Goal: Transaction & Acquisition: Download file/media

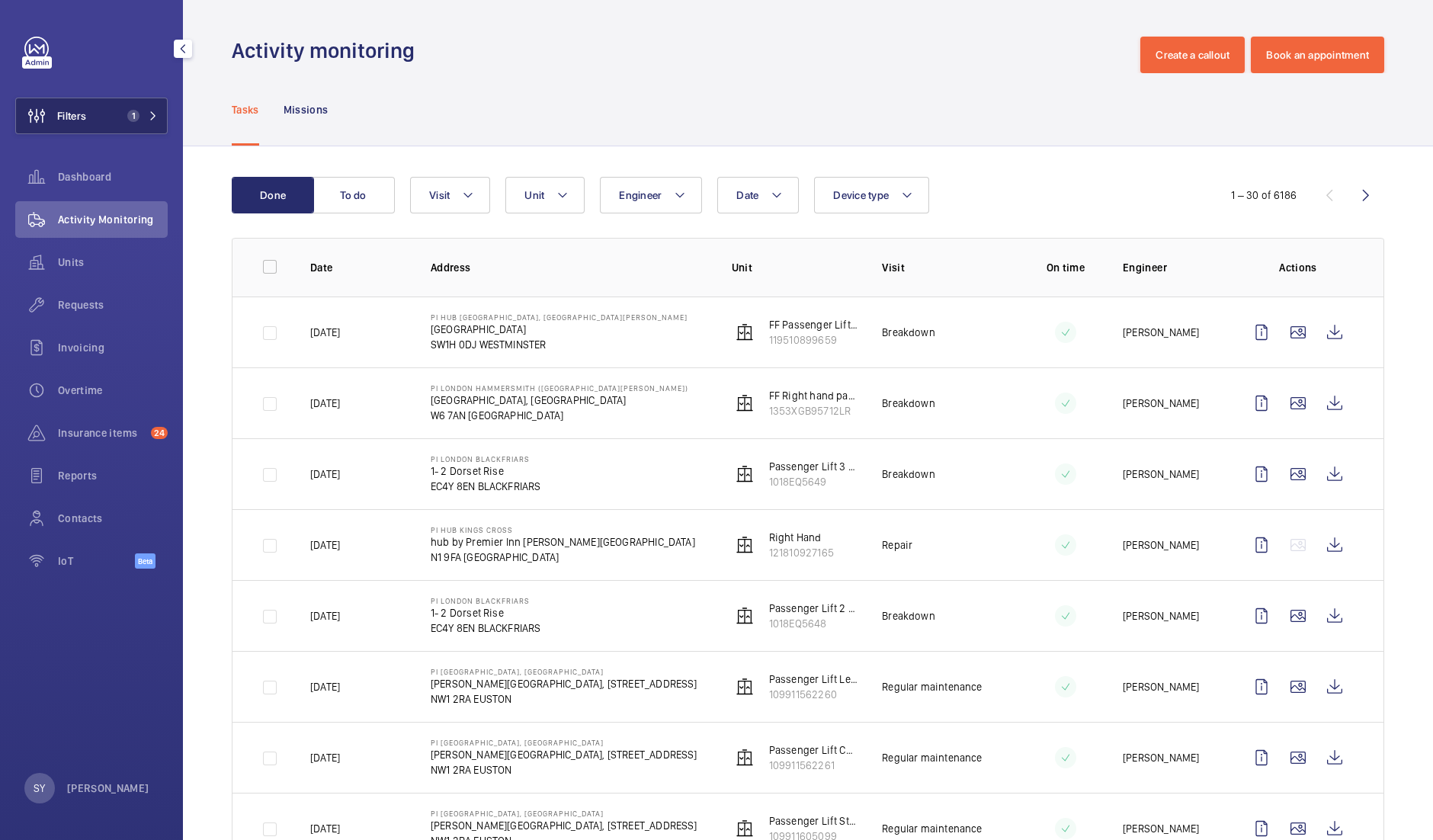
click at [96, 119] on button "Filters 1" at bounding box center [91, 115] width 153 height 36
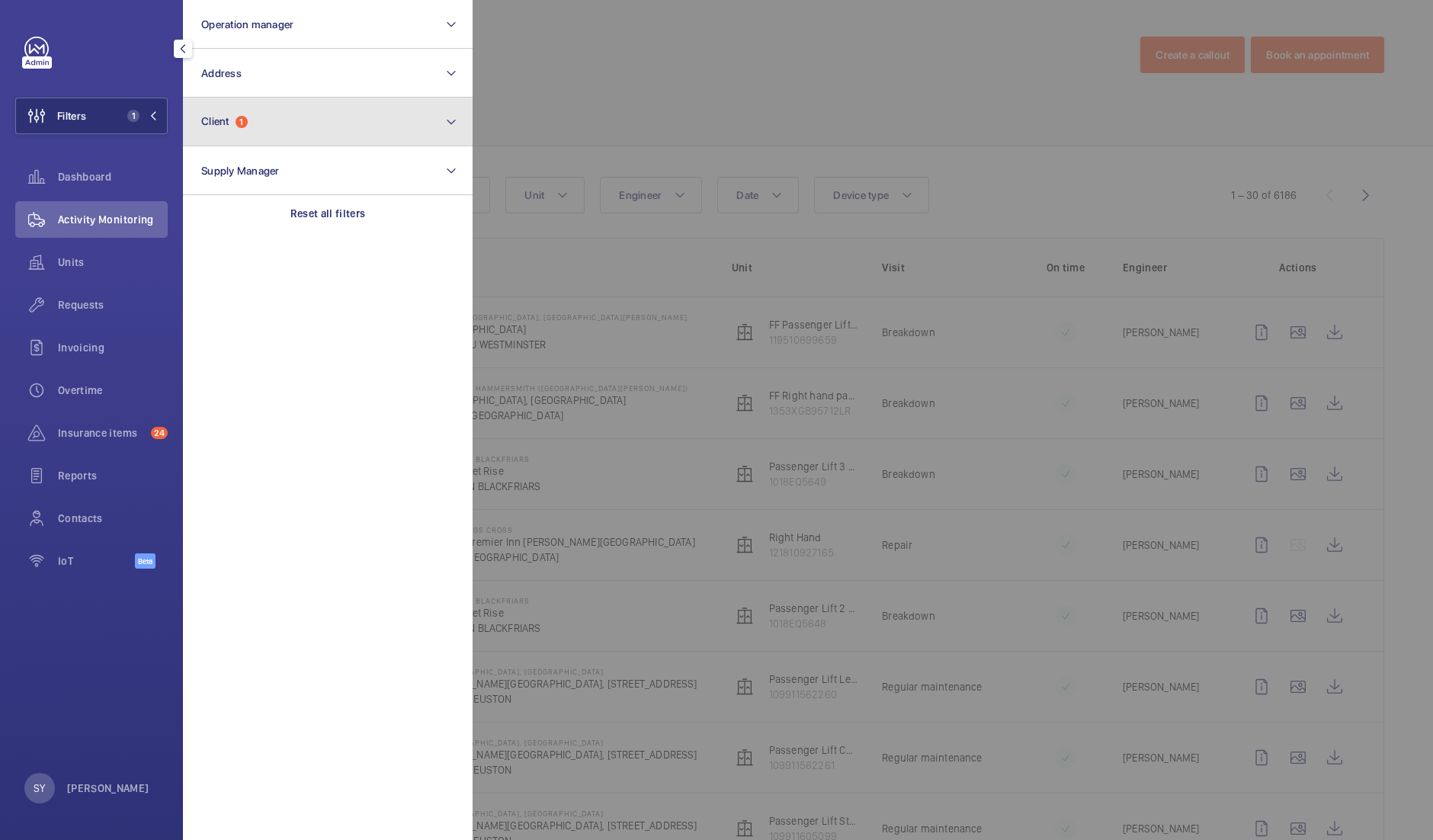
click at [284, 122] on button "Client 1" at bounding box center [328, 122] width 290 height 49
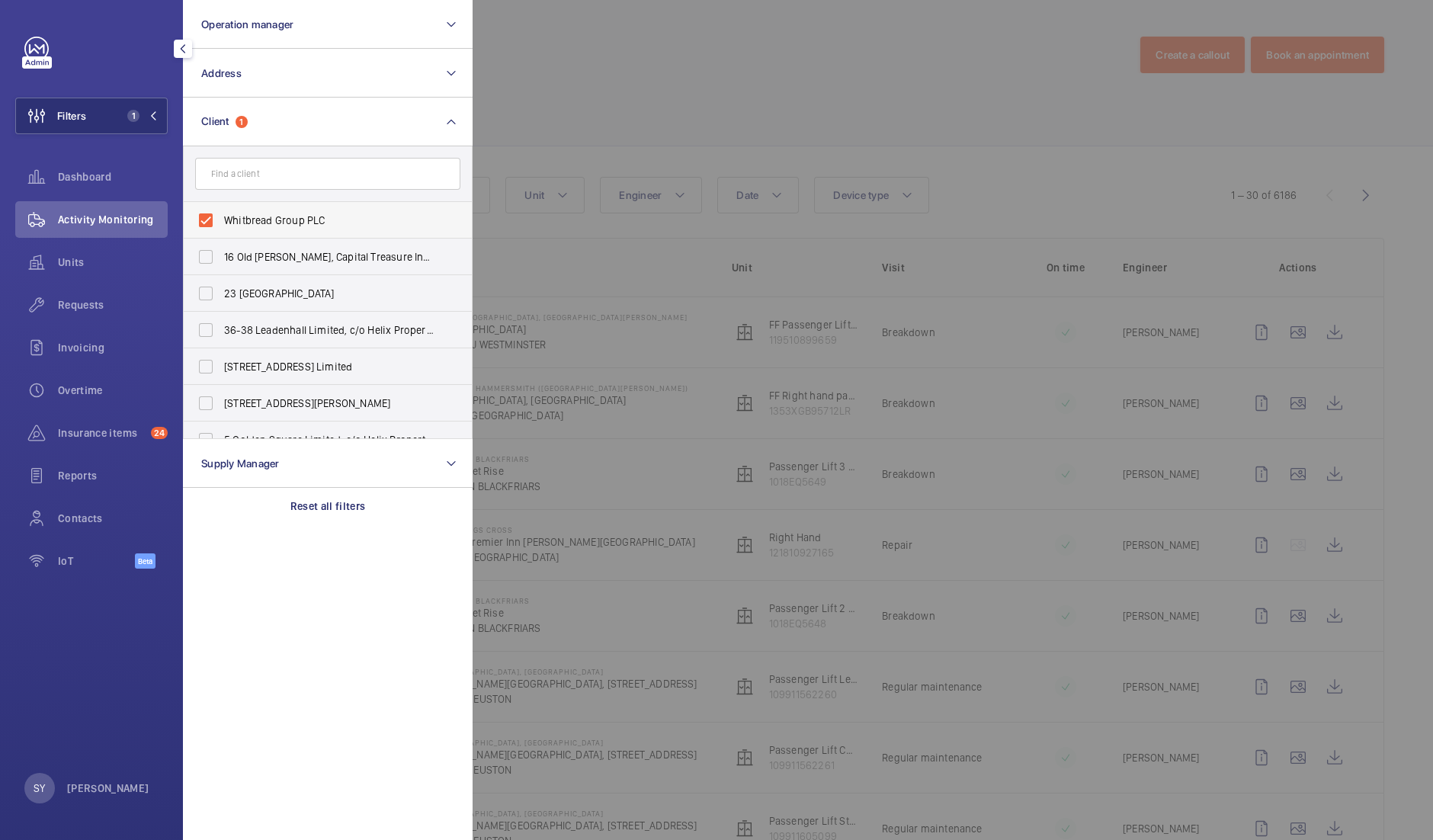
click at [292, 222] on span "Whitbread Group PLC" at bounding box center [328, 220] width 210 height 15
click at [221, 222] on input "Whitbread Group PLC" at bounding box center [206, 220] width 31 height 31
checkbox input "false"
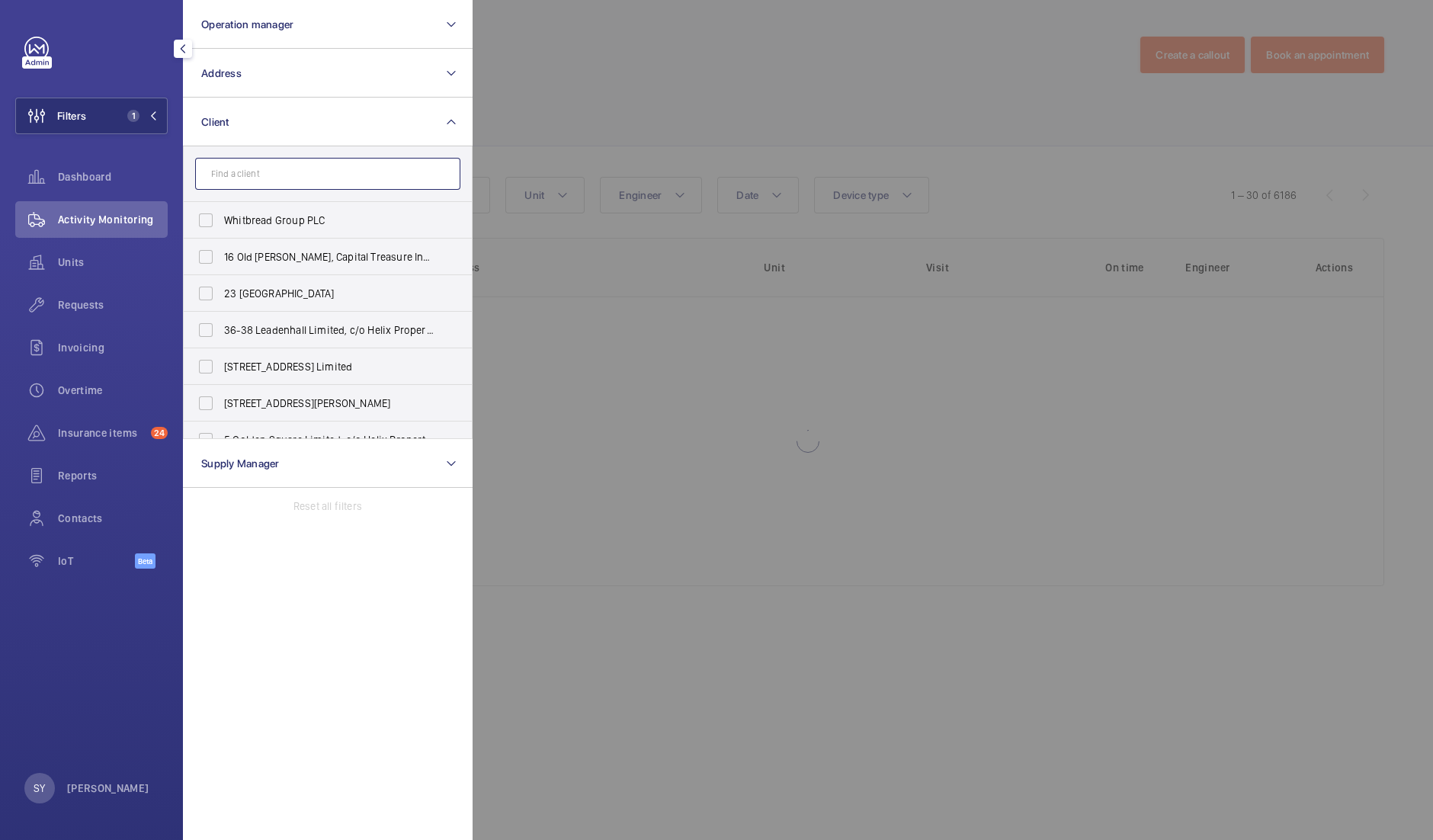
click at [256, 172] on input "text" at bounding box center [328, 173] width 265 height 32
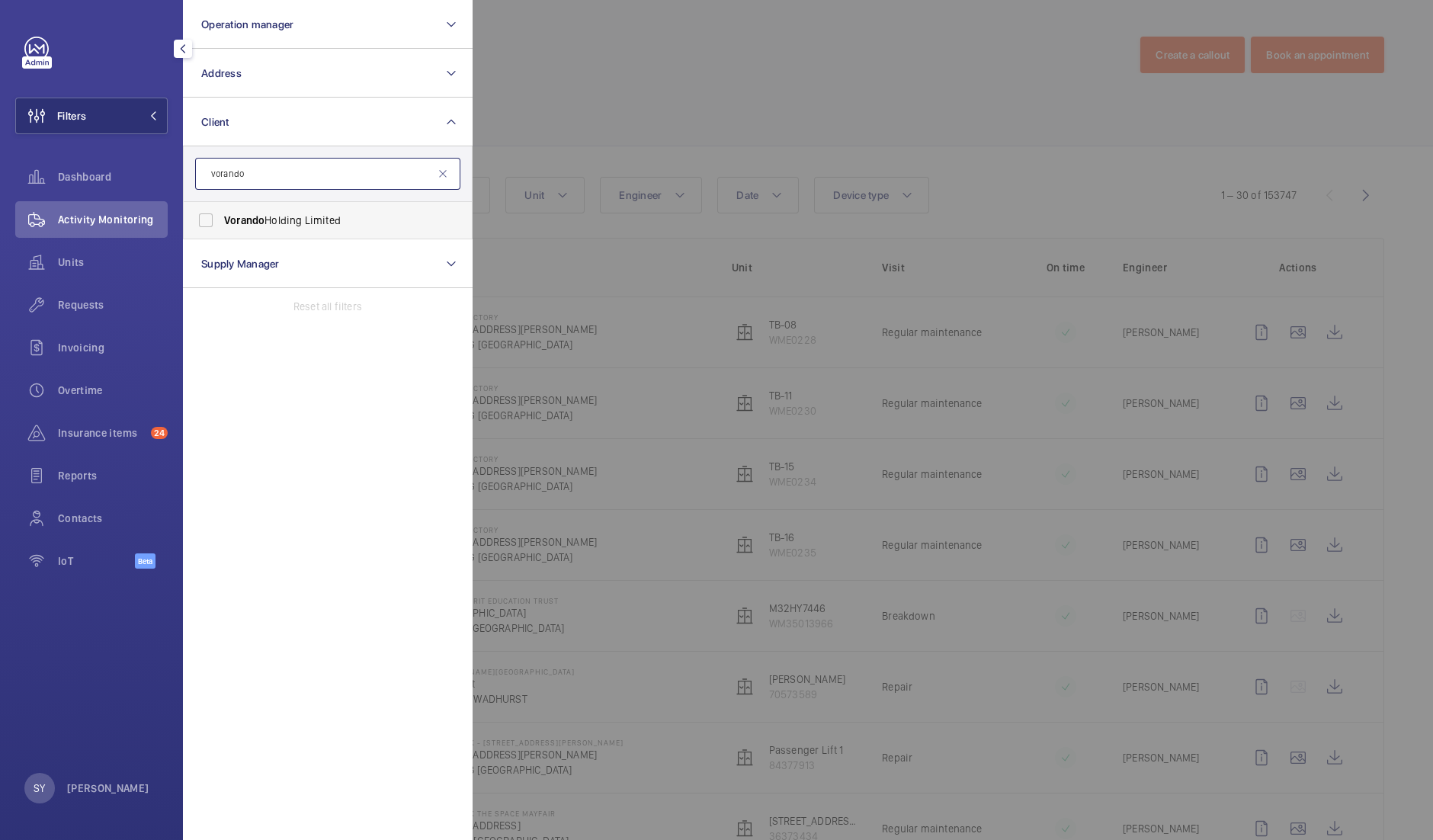
type input "vorando"
click at [309, 219] on span "Vorando Holding Limited" at bounding box center [328, 220] width 210 height 15
click at [221, 219] on input "Vorando Holding Limited" at bounding box center [206, 220] width 31 height 31
checkbox input "true"
click at [637, 98] on div at bounding box center [1188, 420] width 1433 height 840
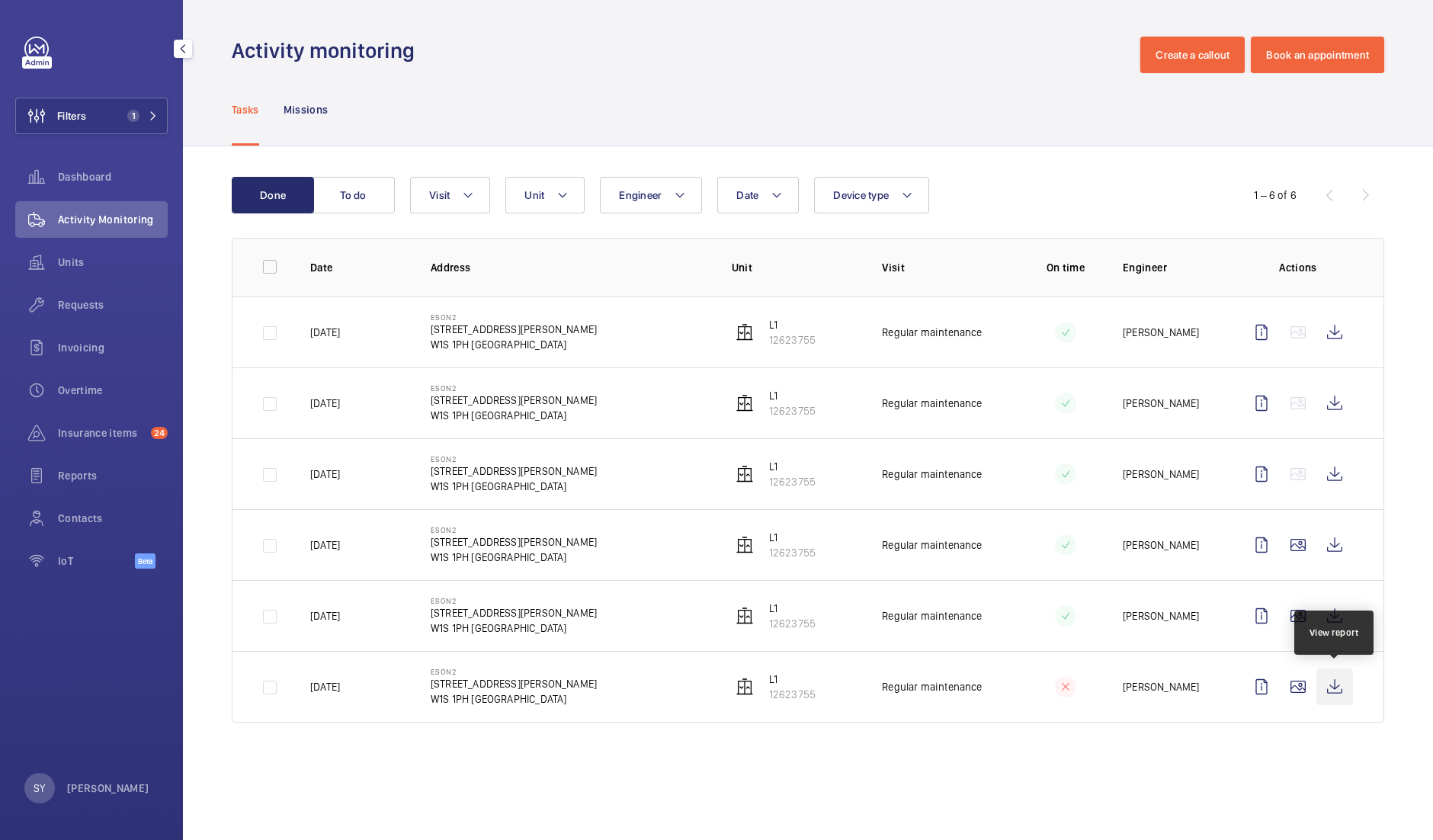
click at [1342, 695] on wm-front-icon-button at bounding box center [1335, 687] width 36 height 36
click at [1329, 615] on wm-front-icon-button at bounding box center [1335, 615] width 36 height 36
click at [1336, 545] on wm-front-icon-button at bounding box center [1335, 545] width 36 height 36
click at [1330, 474] on wm-front-icon-button at bounding box center [1335, 474] width 36 height 36
click at [1342, 399] on wm-front-icon-button at bounding box center [1335, 403] width 36 height 36
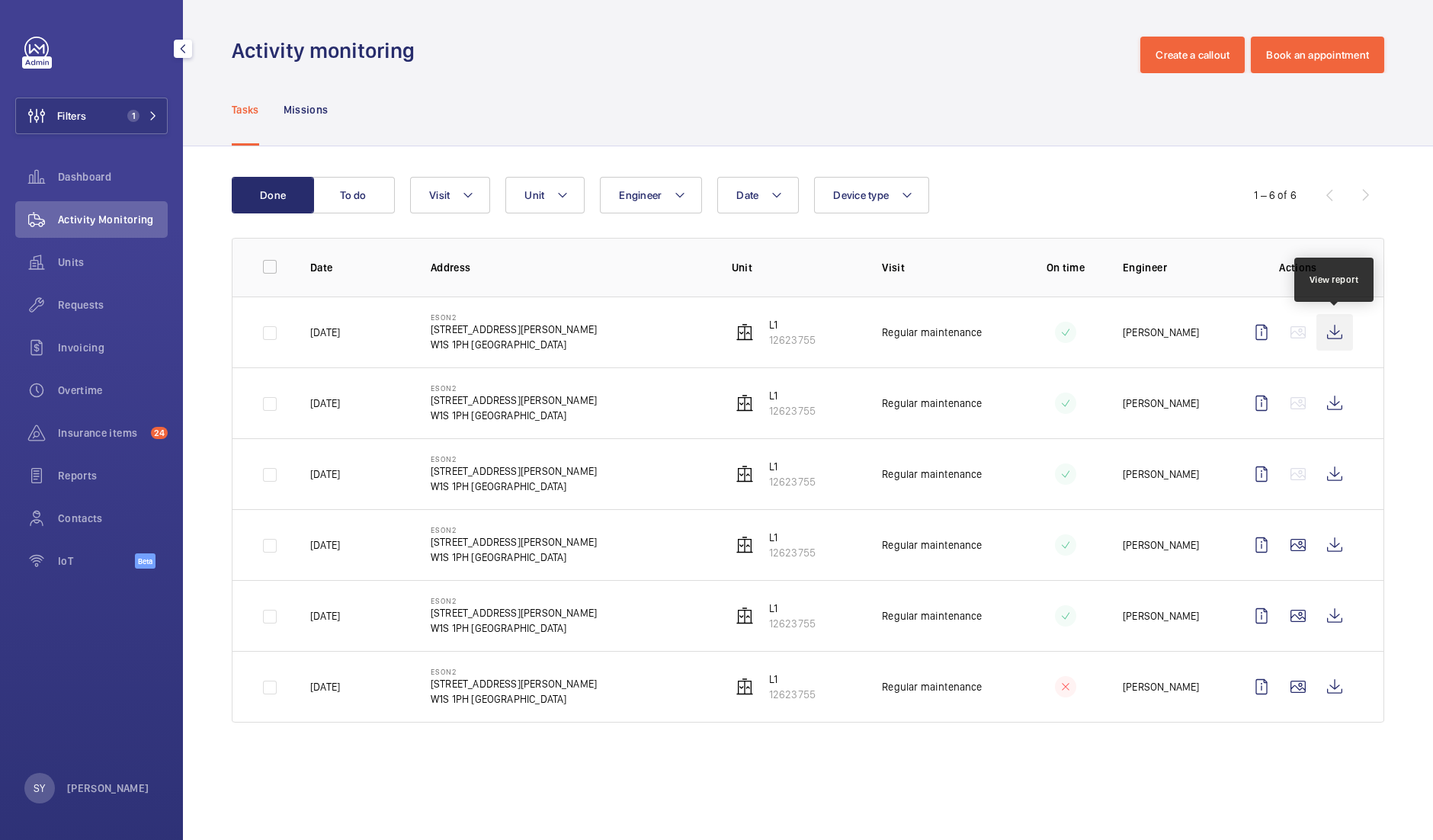
click at [1342, 337] on wm-front-icon-button at bounding box center [1335, 332] width 36 height 36
